Goal: Transaction & Acquisition: Purchase product/service

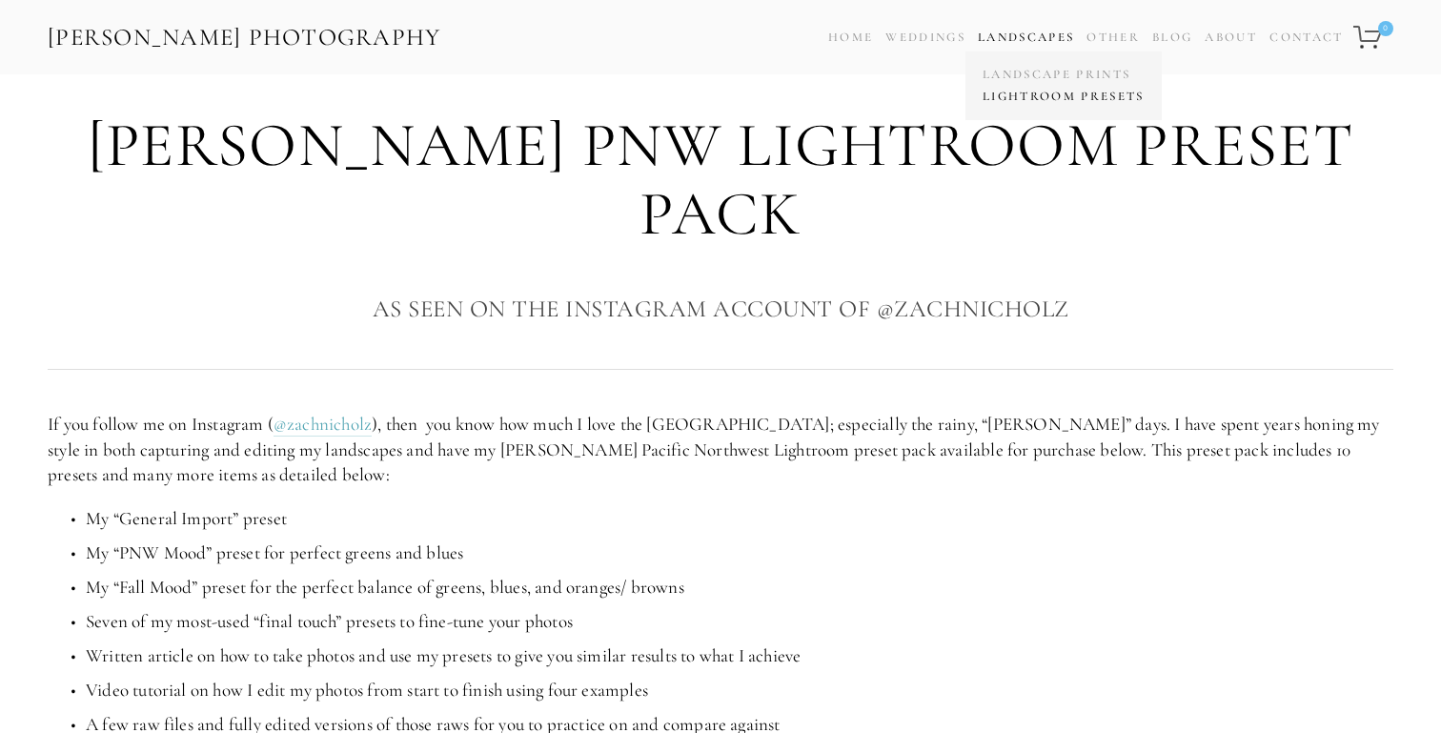
click at [1012, 97] on link "Lightroom Presets" at bounding box center [1064, 97] width 172 height 22
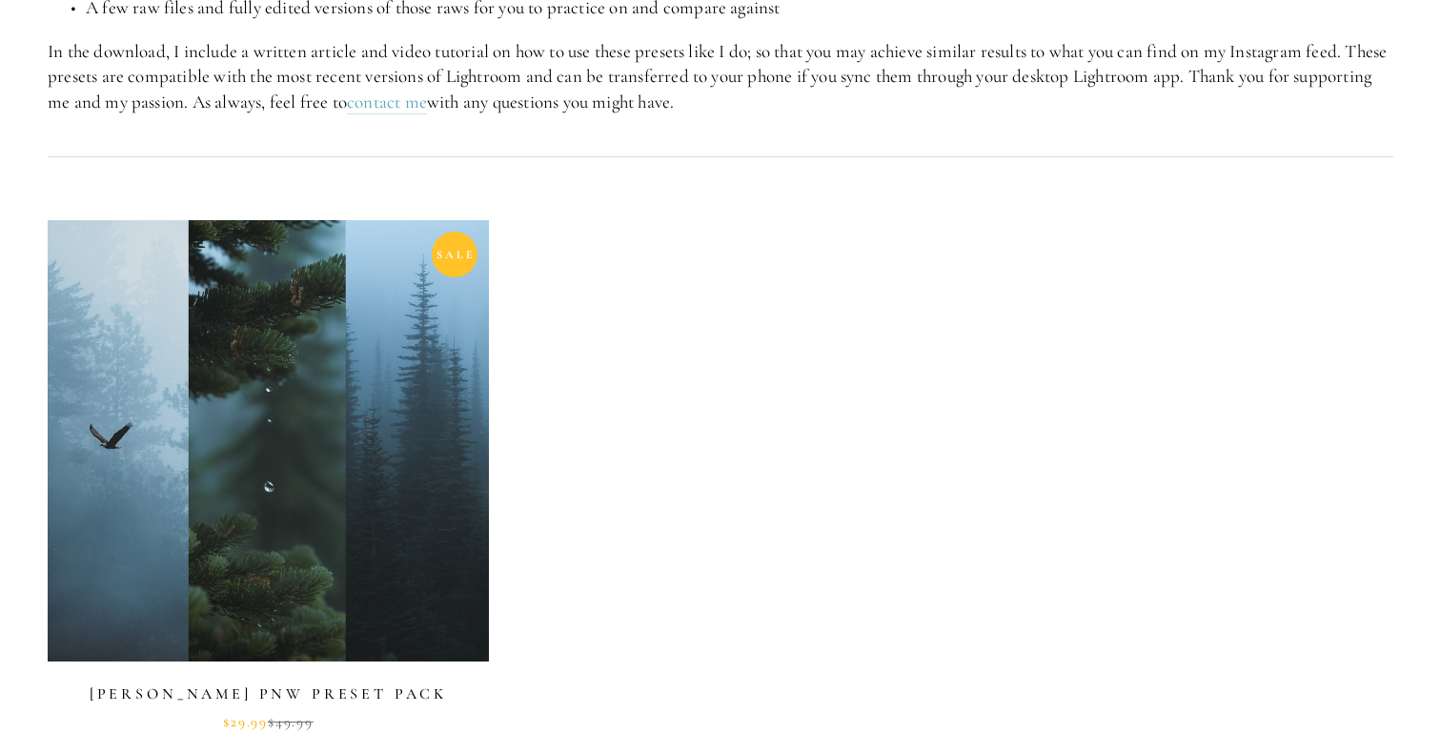
scroll to position [577, 0]
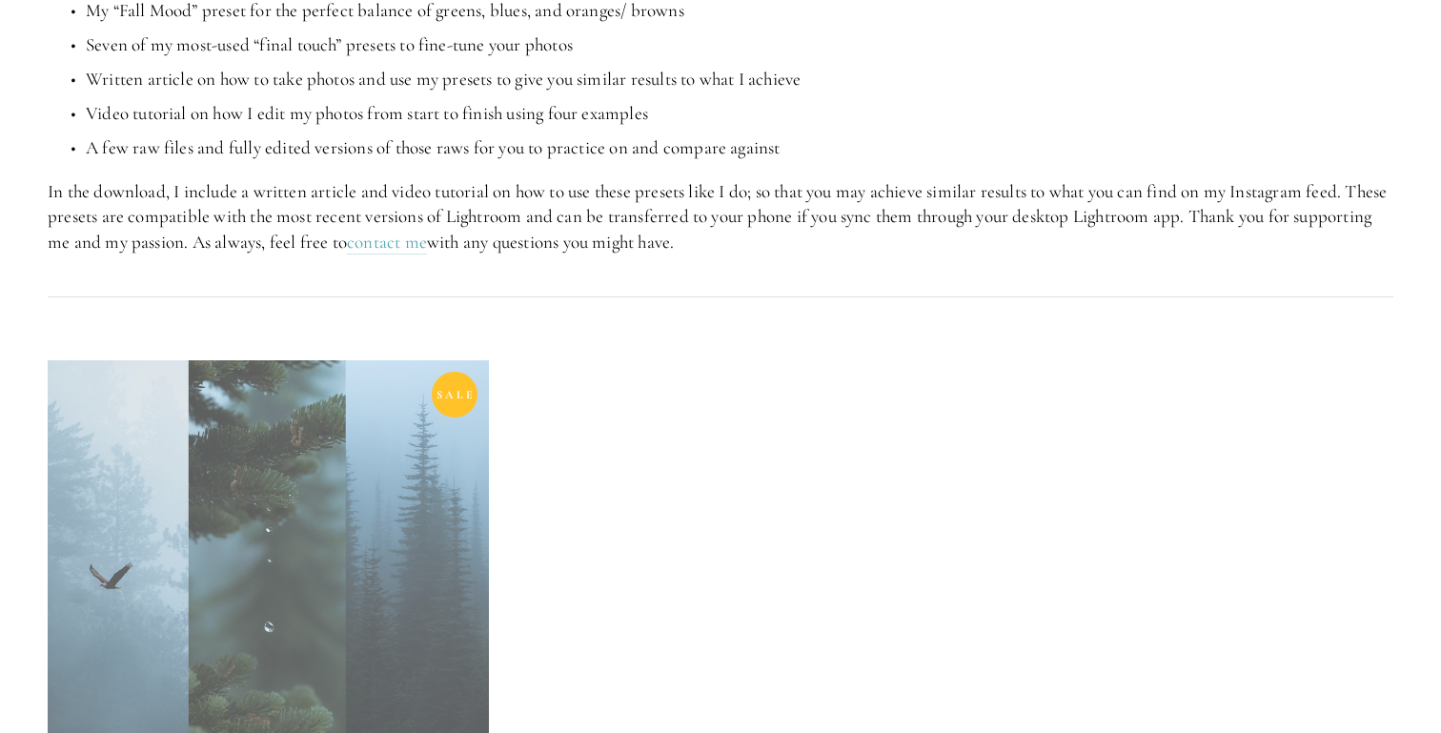
click at [332, 423] on link at bounding box center [268, 615] width 441 height 510
